Goal: Information Seeking & Learning: Learn about a topic

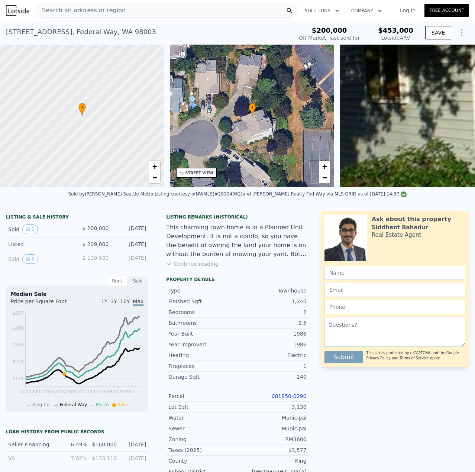
click at [109, 15] on div "Search an address or region" at bounding box center [81, 10] width 90 height 14
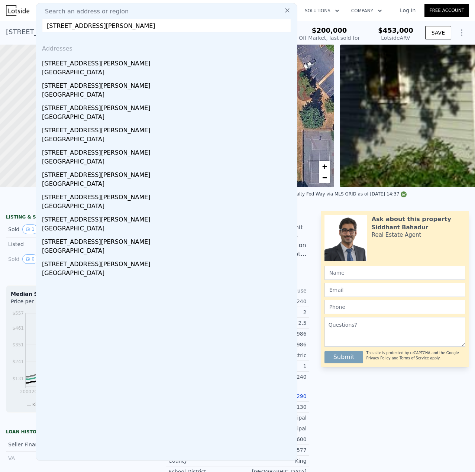
type input "[STREET_ADDRESS][PERSON_NAME]"
click at [117, 64] on div "[STREET_ADDRESS][PERSON_NAME]" at bounding box center [168, 62] width 252 height 12
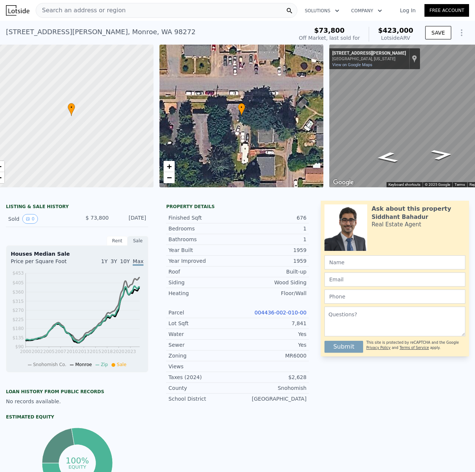
scroll to position [0, 44]
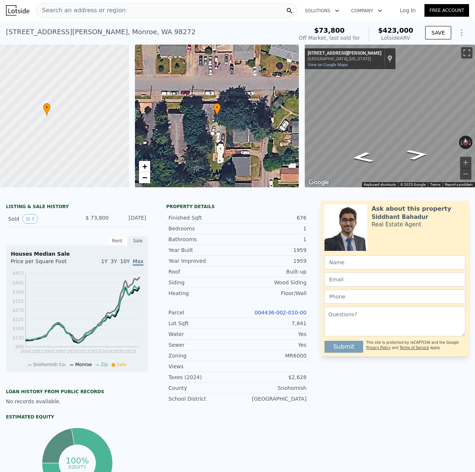
click at [292, 315] on link "004436-002-010-00" at bounding box center [280, 312] width 52 height 6
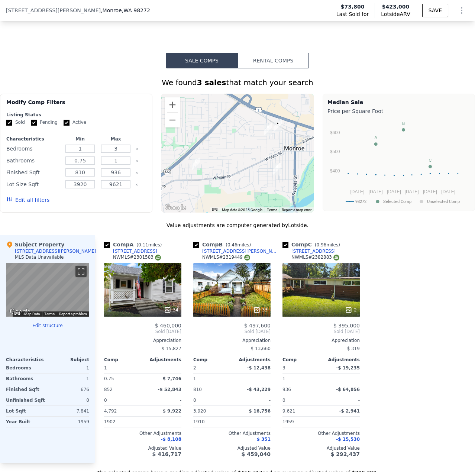
scroll to position [555, 0]
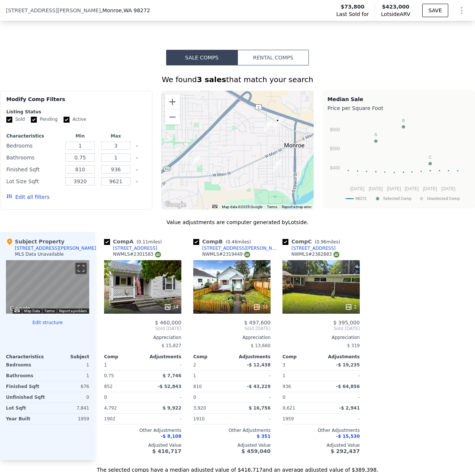
click at [257, 311] on icon at bounding box center [256, 306] width 7 height 7
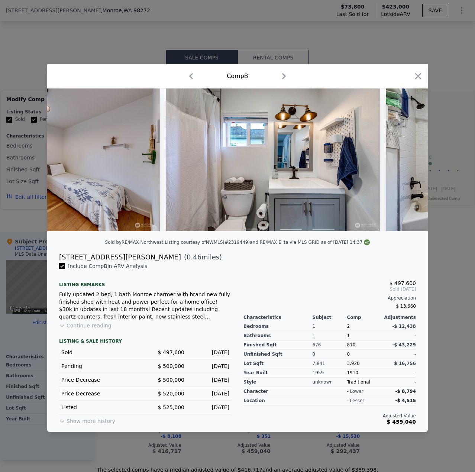
scroll to position [0, 4448]
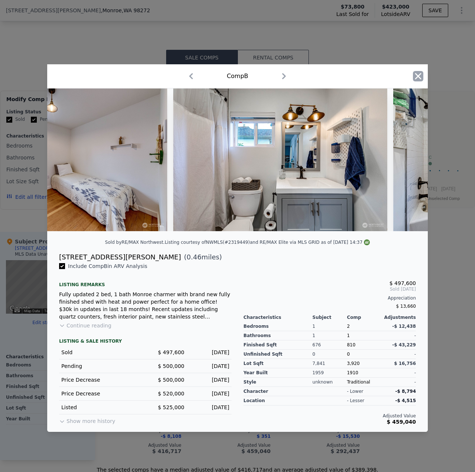
click at [417, 78] on icon "button" at bounding box center [418, 76] width 10 height 10
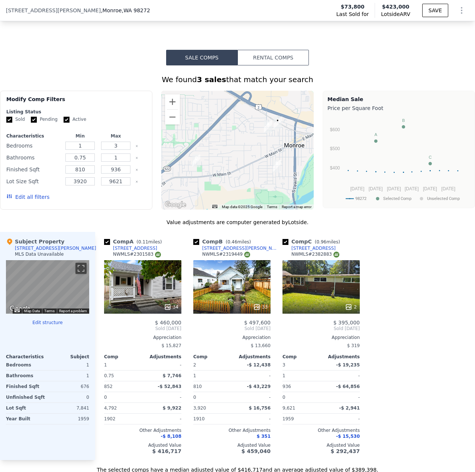
click at [351, 277] on div "2" at bounding box center [320, 286] width 77 height 53
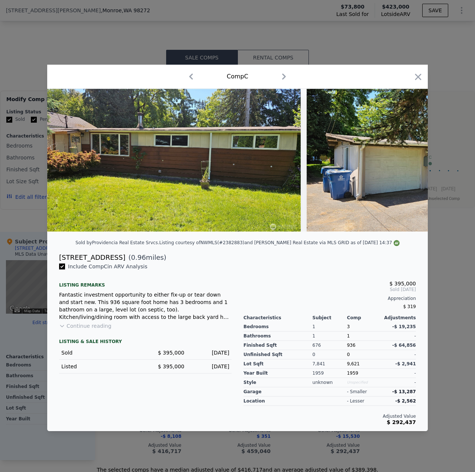
click at [295, 227] on img at bounding box center [173, 160] width 253 height 143
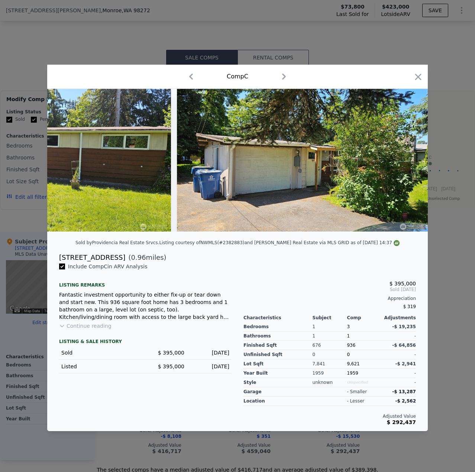
scroll to position [0, 132]
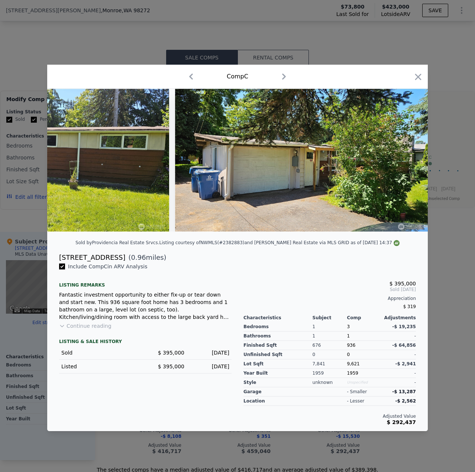
click at [417, 75] on icon "button" at bounding box center [418, 77] width 6 height 6
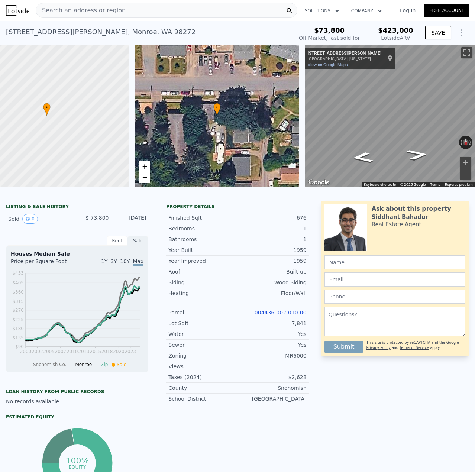
click at [106, 9] on span "Search an address or region" at bounding box center [81, 10] width 90 height 9
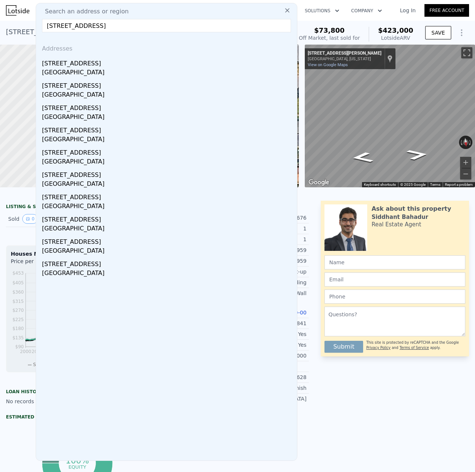
type input "[STREET_ADDRESS]"
drag, startPoint x: 108, startPoint y: 61, endPoint x: 117, endPoint y: 71, distance: 13.1
click at [106, 65] on div "[STREET_ADDRESS]" at bounding box center [168, 62] width 252 height 12
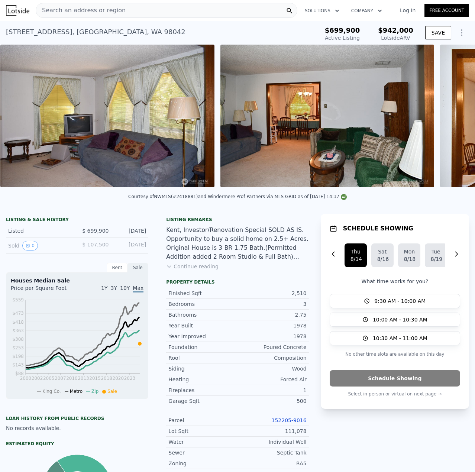
scroll to position [0, 1391]
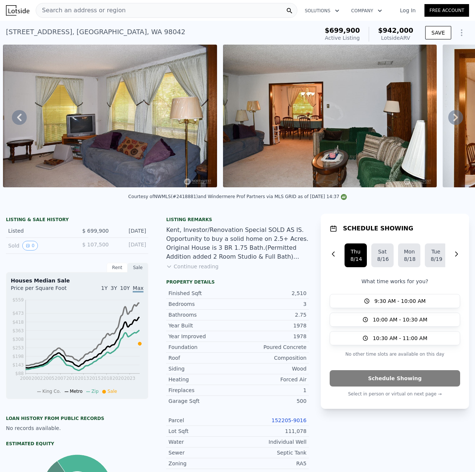
click at [208, 13] on div "Search an address or region" at bounding box center [167, 10] width 262 height 15
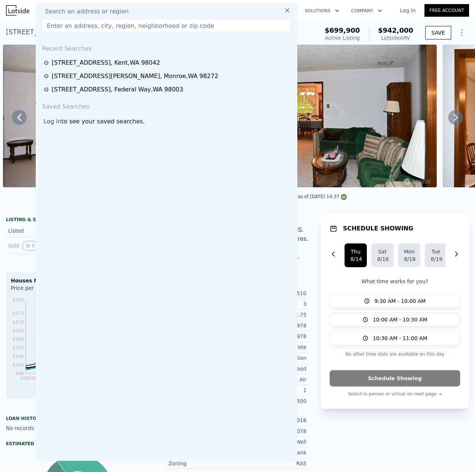
click at [197, 26] on input "text" at bounding box center [166, 25] width 249 height 13
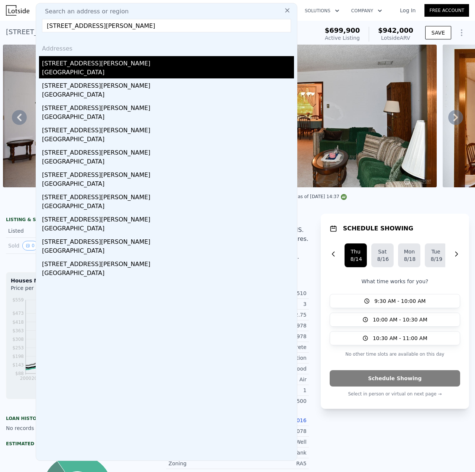
type input "[STREET_ADDRESS][PERSON_NAME]"
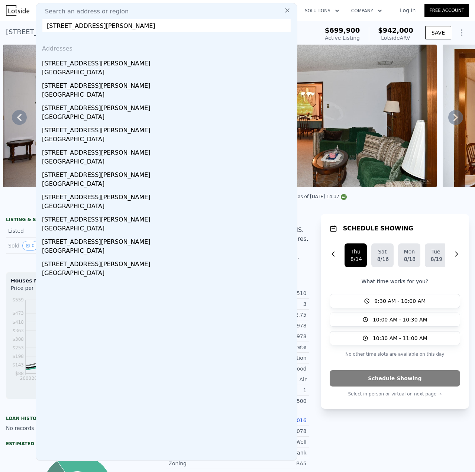
drag, startPoint x: 80, startPoint y: 69, endPoint x: 103, endPoint y: 83, distance: 27.3
click at [80, 69] on div "[GEOGRAPHIC_DATA]" at bounding box center [168, 73] width 252 height 10
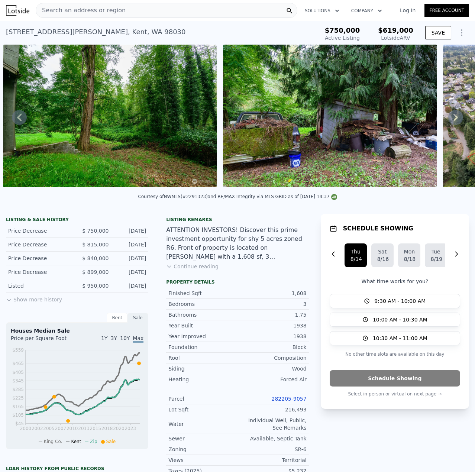
click at [154, 10] on div "Search an address or region" at bounding box center [167, 10] width 262 height 15
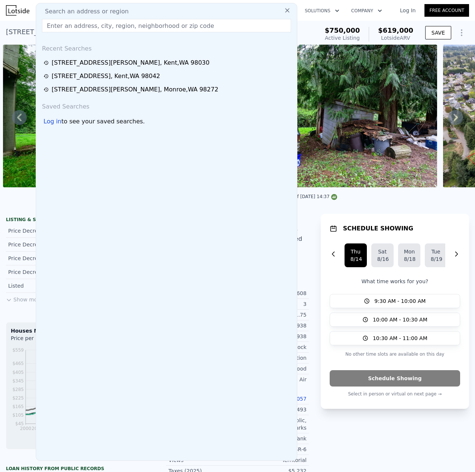
click at [153, 22] on input "text" at bounding box center [166, 25] width 249 height 13
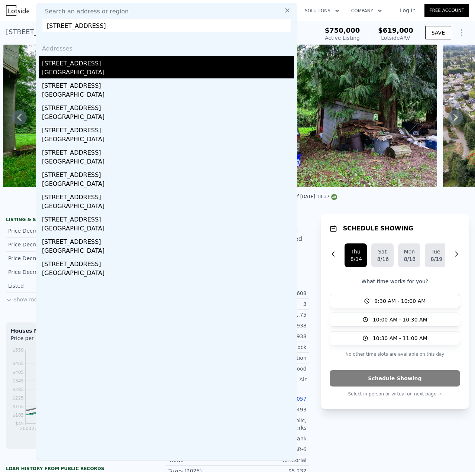
type input "[STREET_ADDRESS]"
click at [89, 70] on div "[GEOGRAPHIC_DATA]" at bounding box center [168, 73] width 252 height 10
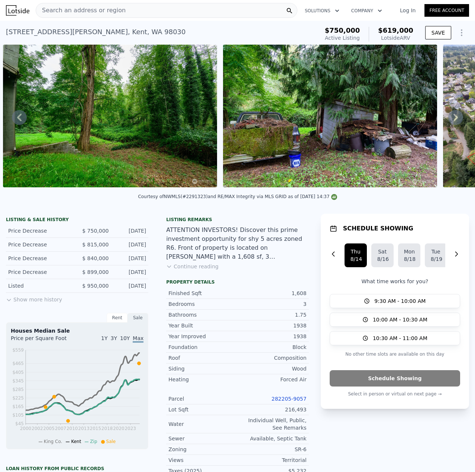
type input "2"
type input "4"
type input "2.25"
type input "1100"
type input "1790"
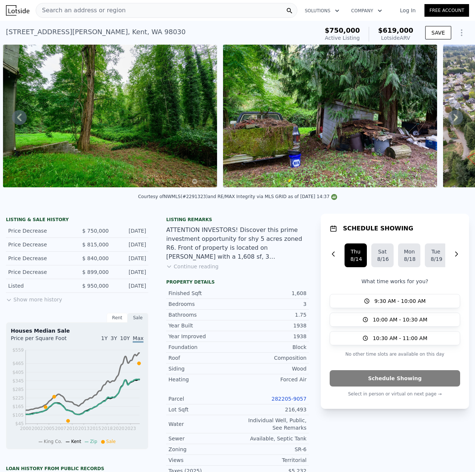
type input "4453"
type input "10867"
type input "$ 490,000"
type input "$ 51,635"
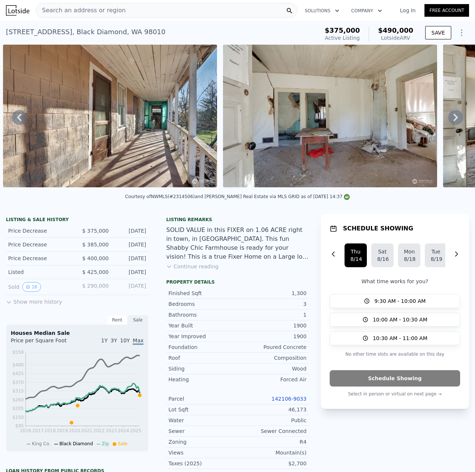
click at [238, 35] on div "[STREET_ADDRESS] Active at $375k (~ARV $490k )" at bounding box center [161, 34] width 310 height 21
